Goal: Task Accomplishment & Management: Manage account settings

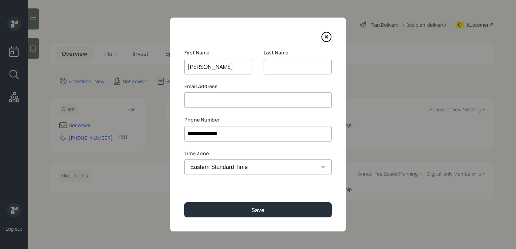
select select "America/[GEOGRAPHIC_DATA]"
type input "Deborah"
click at [245, 99] on div "Email Address" at bounding box center [258, 95] width 148 height 25
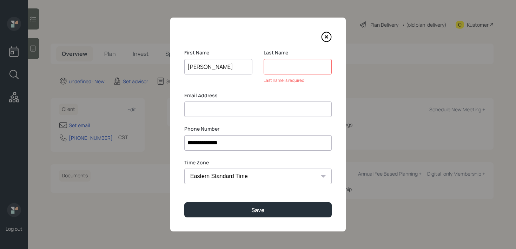
click at [284, 63] on input at bounding box center [298, 66] width 68 height 15
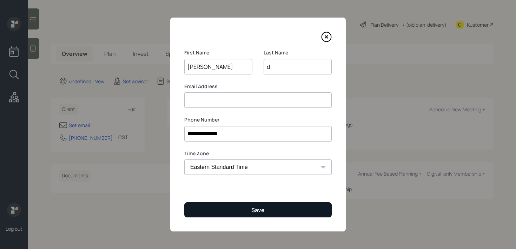
type input "d"
click at [284, 206] on button "Save" at bounding box center [258, 209] width 148 height 15
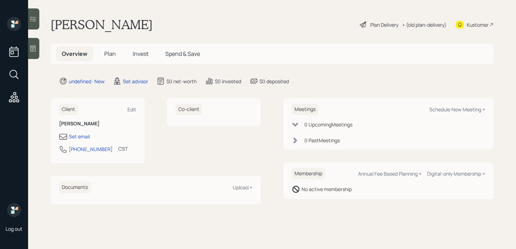
click at [30, 50] on icon at bounding box center [33, 48] width 7 height 7
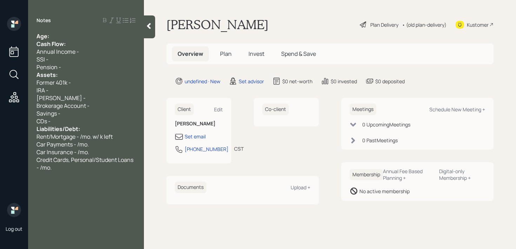
click at [106, 37] on div "Age:" at bounding box center [86, 36] width 99 height 8
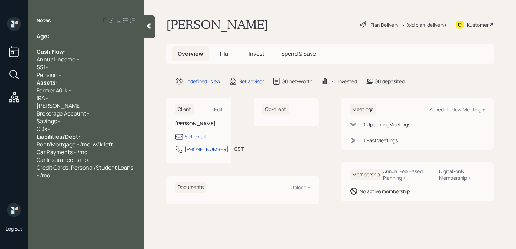
click at [88, 77] on div "Pension -" at bounding box center [86, 75] width 99 height 8
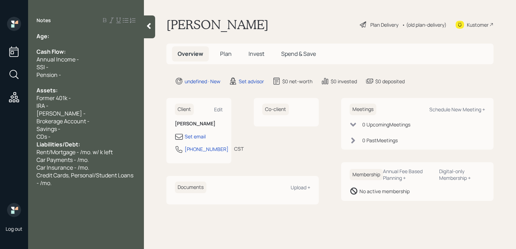
click at [84, 138] on div "CDs -" at bounding box center [86, 137] width 99 height 8
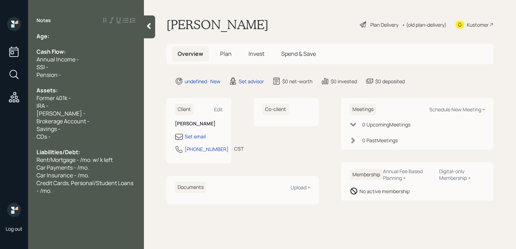
click at [56, 37] on div "Age:" at bounding box center [86, 36] width 99 height 8
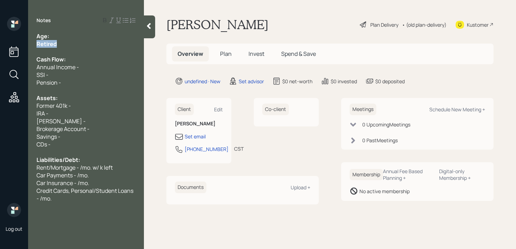
drag, startPoint x: 42, startPoint y: 46, endPoint x: 0, endPoint y: 46, distance: 42.1
click at [0, 46] on div "Log out Notes Age: Retired Cash Flow: Annual Income - SSI - Pension - Assets: F…" at bounding box center [258, 124] width 516 height 249
click at [70, 35] on div "Age:" at bounding box center [86, 36] width 99 height 8
drag, startPoint x: 64, startPoint y: 40, endPoint x: 50, endPoint y: 39, distance: 13.5
click at [50, 39] on div "Age: 65 Retired Cash Flow: Annual Income - SSI - Pension - Assets: Former 401k …" at bounding box center [86, 117] width 99 height 170
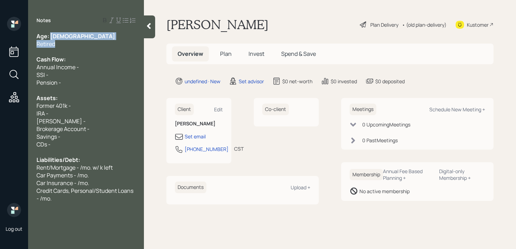
click at [50, 39] on span "Age: 65" at bounding box center [76, 36] width 79 height 8
drag, startPoint x: 50, startPoint y: 39, endPoint x: 57, endPoint y: 39, distance: 7.0
click at [57, 39] on div "Age: 65" at bounding box center [86, 36] width 99 height 8
click at [68, 46] on div "Retired" at bounding box center [86, 44] width 99 height 8
